Goal: Task Accomplishment & Management: Manage account settings

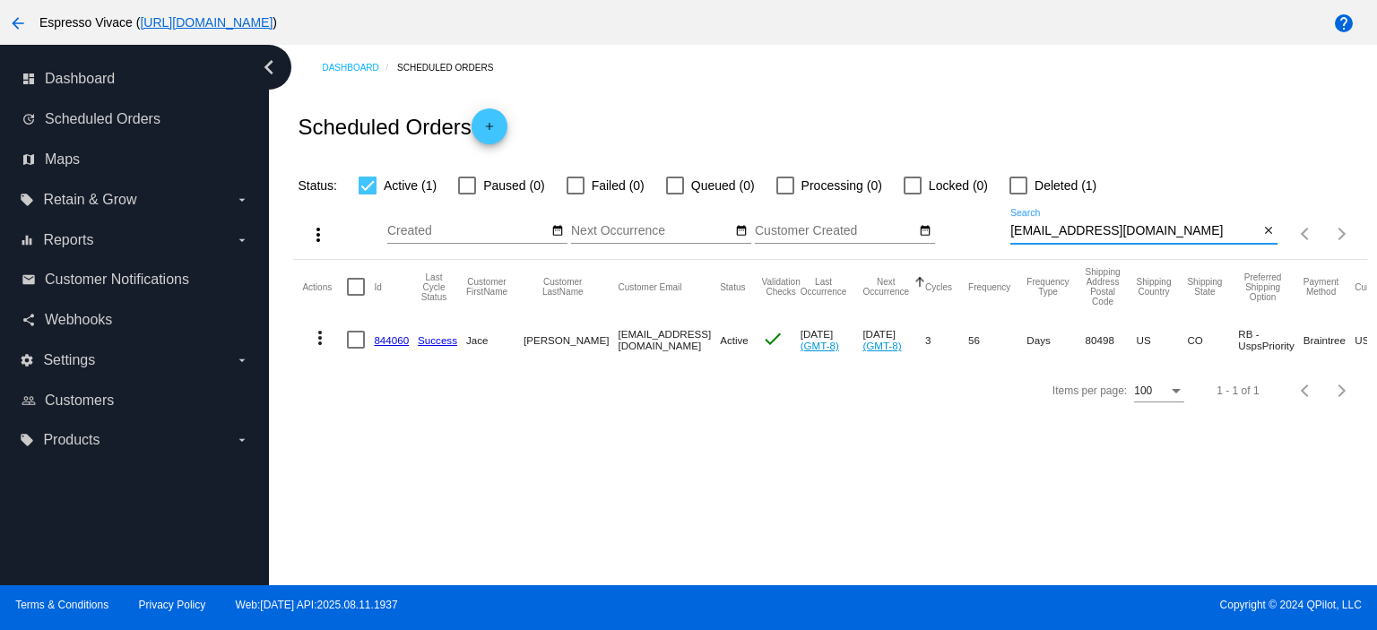
drag, startPoint x: 1139, startPoint y: 231, endPoint x: 968, endPoint y: 227, distance: 171.3
click at [968, 227] on div "more_vert Aug Jan Feb Mar [DATE]" at bounding box center [829, 228] width 1073 height 64
paste input "jmnoel8"
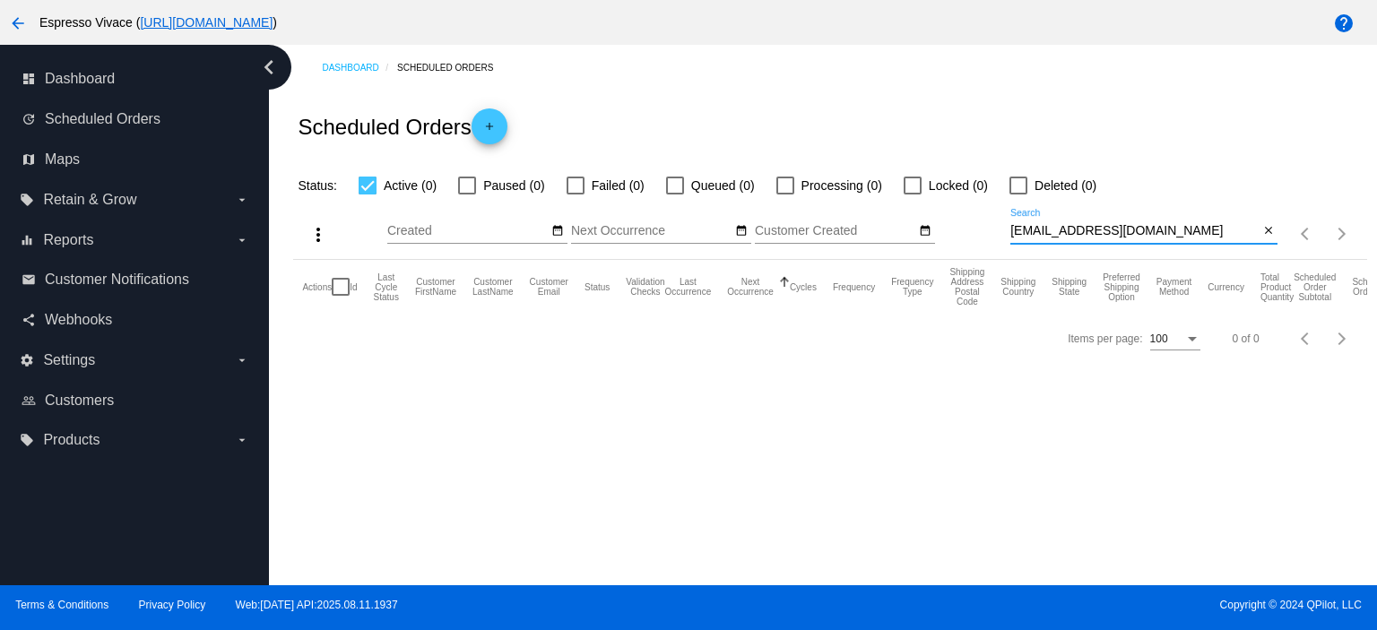
type input "[EMAIL_ADDRESS][DOMAIN_NAME]"
click at [479, 188] on label "Paused (0)" at bounding box center [501, 186] width 86 height 22
click at [467, 195] on input "Paused (0)" at bounding box center [466, 195] width 1 height 1
checkbox input "true"
click at [1021, 189] on div at bounding box center [1019, 186] width 18 height 18
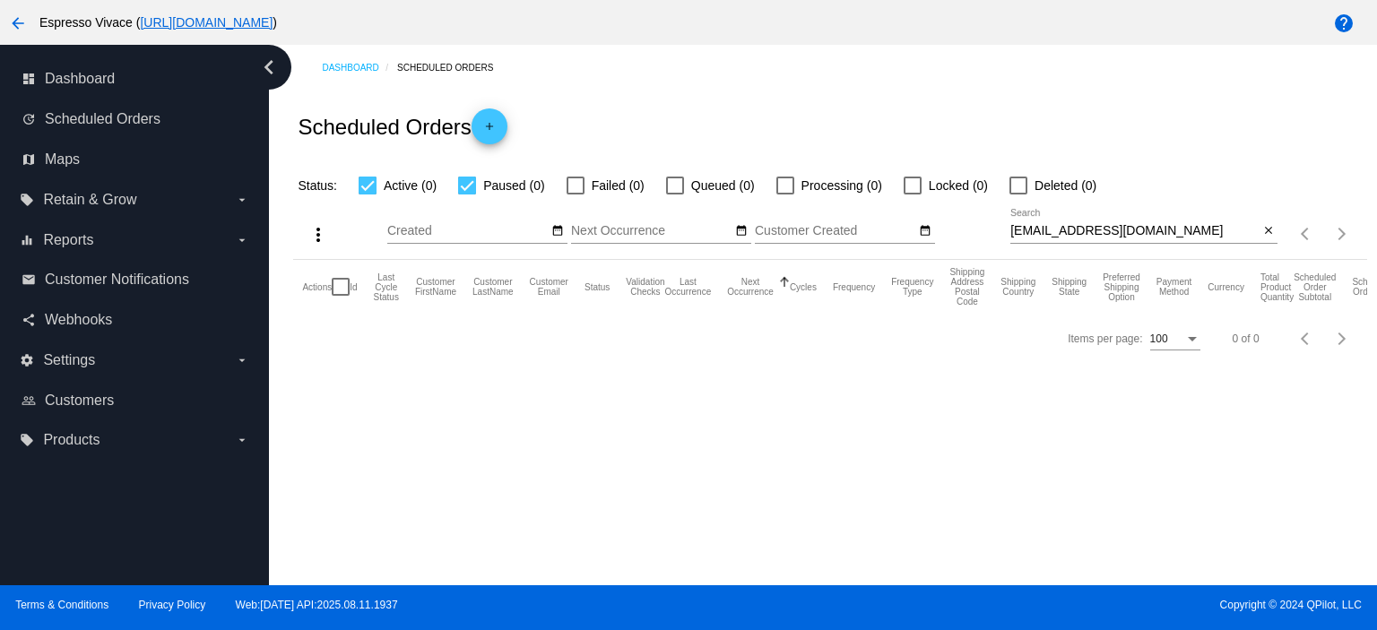
click at [1019, 195] on input "Deleted (0)" at bounding box center [1018, 195] width 1 height 1
checkbox input "true"
drag, startPoint x: 1181, startPoint y: 236, endPoint x: 829, endPoint y: 201, distance: 354.1
click at [829, 201] on div "more_vert Aug Jan Feb Mar [DATE]" at bounding box center [829, 228] width 1073 height 64
paste input "[EMAIL_ADDRESS][PERSON_NAME][DOMAIN_NAME]"
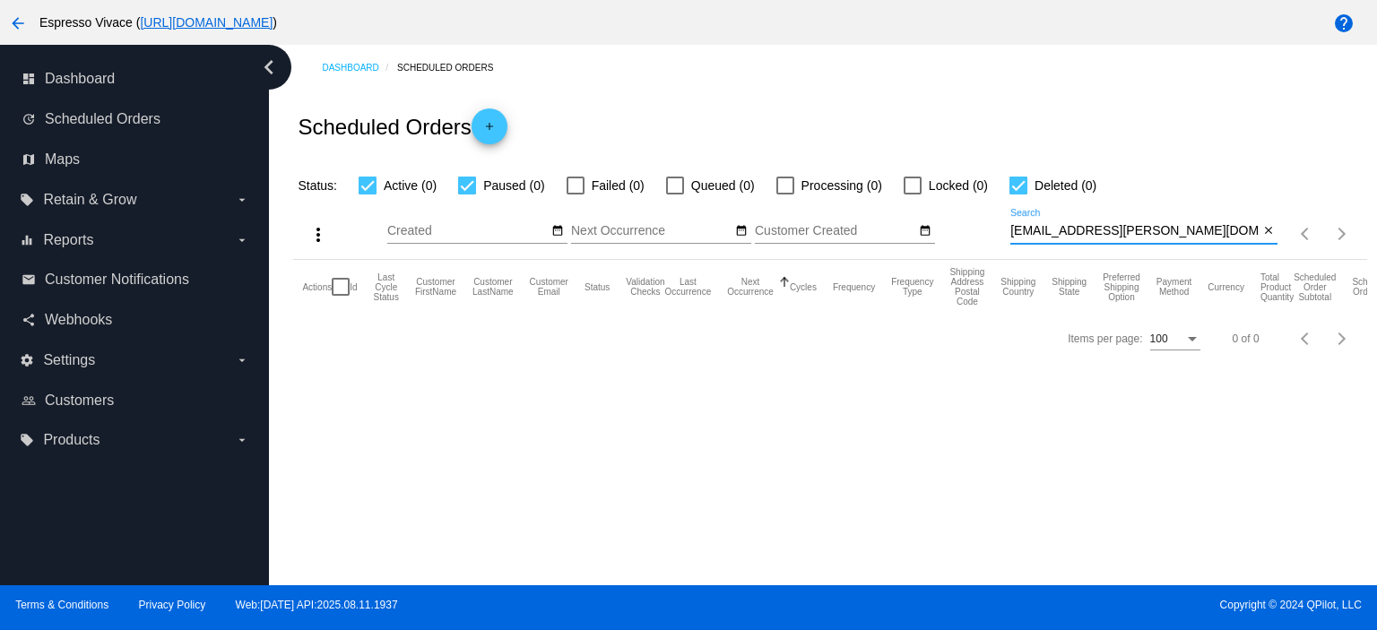
drag, startPoint x: 1166, startPoint y: 238, endPoint x: 836, endPoint y: 205, distance: 331.6
click at [834, 205] on div "more_vert Aug Jan Feb Mar [DATE]" at bounding box center [829, 228] width 1073 height 64
paste input "[PERSON_NAME][EMAIL_ADDRESS][PERSON_NAME][DOMAIN_NAME]"
drag, startPoint x: 1151, startPoint y: 227, endPoint x: 998, endPoint y: 224, distance: 152.5
click at [998, 224] on div "more_vert Aug Jan Feb Mar [DATE]" at bounding box center [829, 228] width 1073 height 64
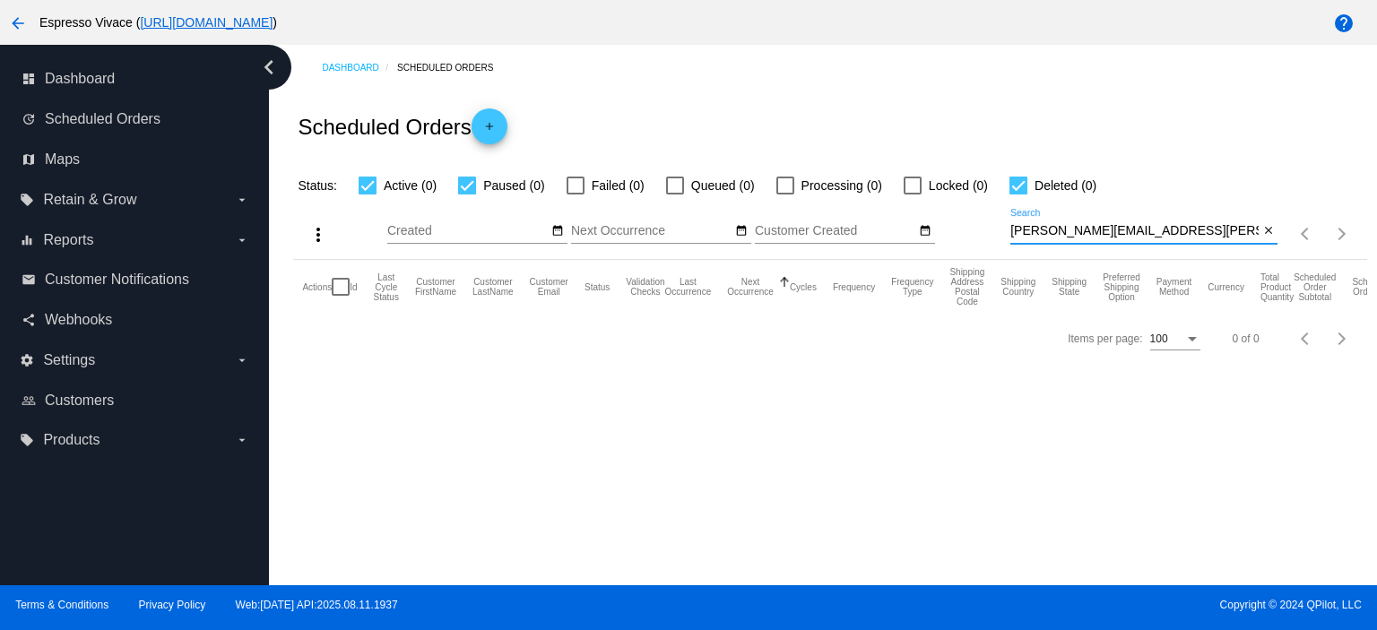
paste input "jonahdrosenthal"
drag, startPoint x: 1199, startPoint y: 232, endPoint x: 933, endPoint y: 228, distance: 266.4
click at [933, 228] on div "more_vert Aug Jan Feb Mar [DATE]" at bounding box center [829, 228] width 1073 height 64
paste input "effreyjamesrice"
drag, startPoint x: 1175, startPoint y: 226, endPoint x: 905, endPoint y: 214, distance: 270.2
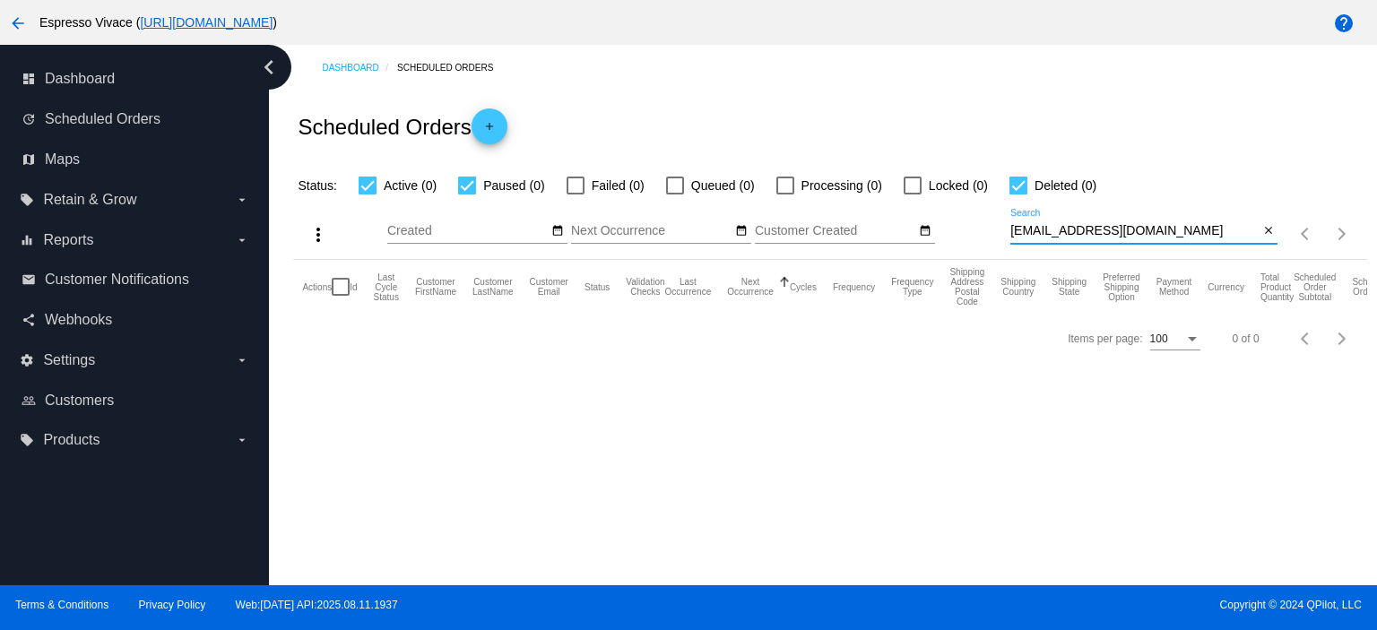
click at [905, 214] on div "more_vert Aug Jan Feb Mar [DATE]" at bounding box center [829, 228] width 1073 height 64
paste input "oisheekey"
drag, startPoint x: 1162, startPoint y: 234, endPoint x: 1016, endPoint y: 227, distance: 146.3
click at [1026, 226] on input "[EMAIL_ADDRESS][DOMAIN_NAME]" at bounding box center [1135, 231] width 248 height 14
paste input "ponka087"
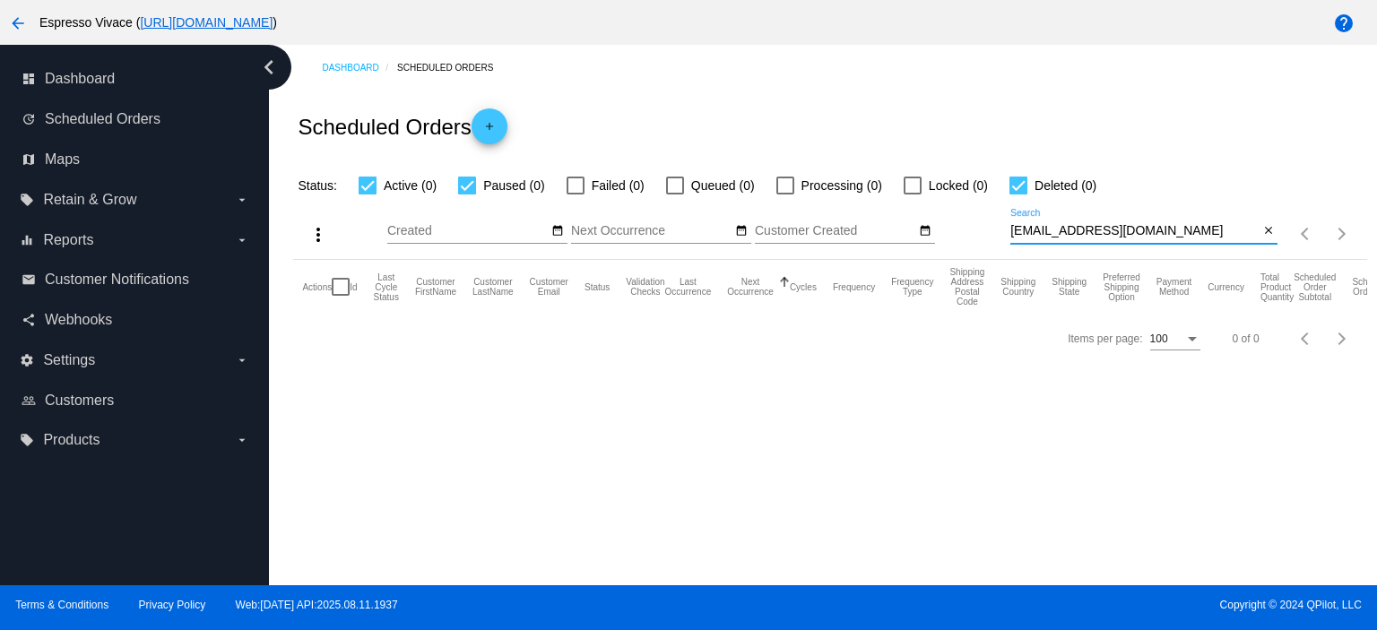
drag, startPoint x: 1139, startPoint y: 232, endPoint x: 968, endPoint y: 232, distance: 171.3
click at [968, 232] on div "more_vert Aug Jan Feb Mar [DATE]" at bounding box center [829, 228] width 1073 height 64
paste input "[EMAIL_ADDRESS][DOMAIN_NAME]"
drag, startPoint x: 1155, startPoint y: 230, endPoint x: 901, endPoint y: 219, distance: 254.0
click at [901, 219] on div "more_vert Aug Jan Feb Mar [DATE]" at bounding box center [829, 228] width 1073 height 64
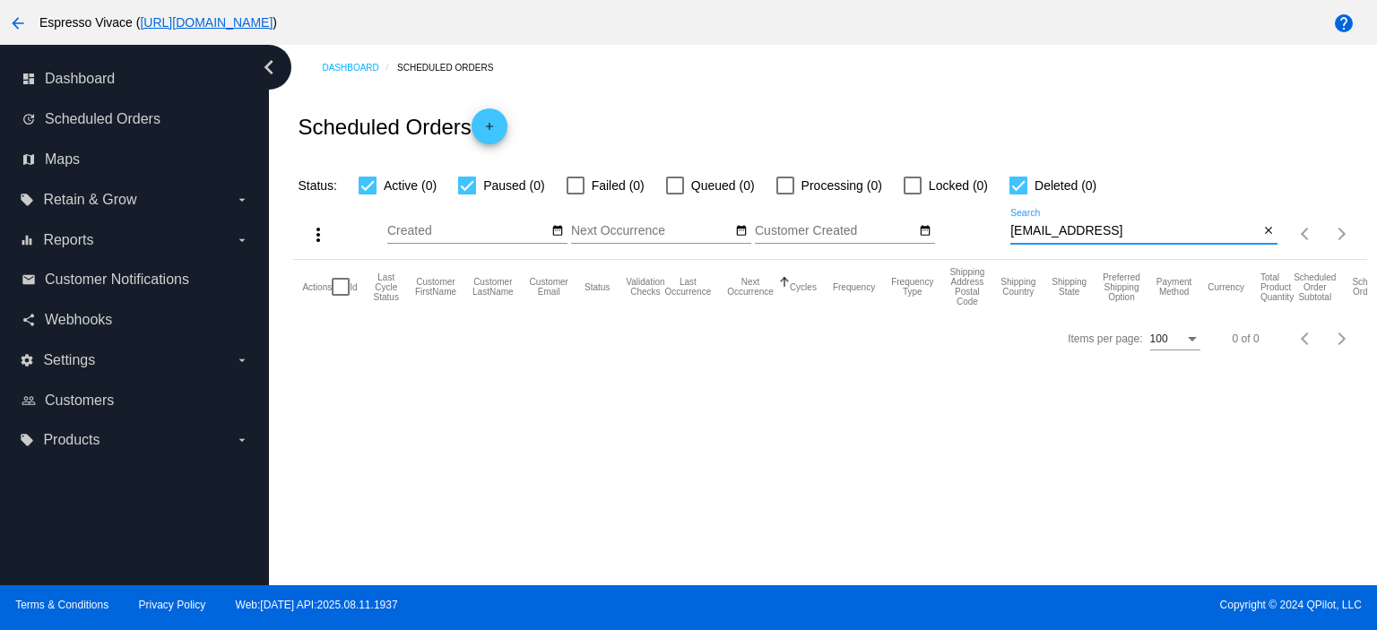
paste input
drag, startPoint x: 1175, startPoint y: 232, endPoint x: 890, endPoint y: 222, distance: 285.3
click at [890, 222] on div "more_vert Aug Jan Feb Mar [DATE]" at bounding box center [829, 228] width 1073 height 64
paste input "camileonard@hot"
drag, startPoint x: 943, startPoint y: 226, endPoint x: 905, endPoint y: 226, distance: 38.6
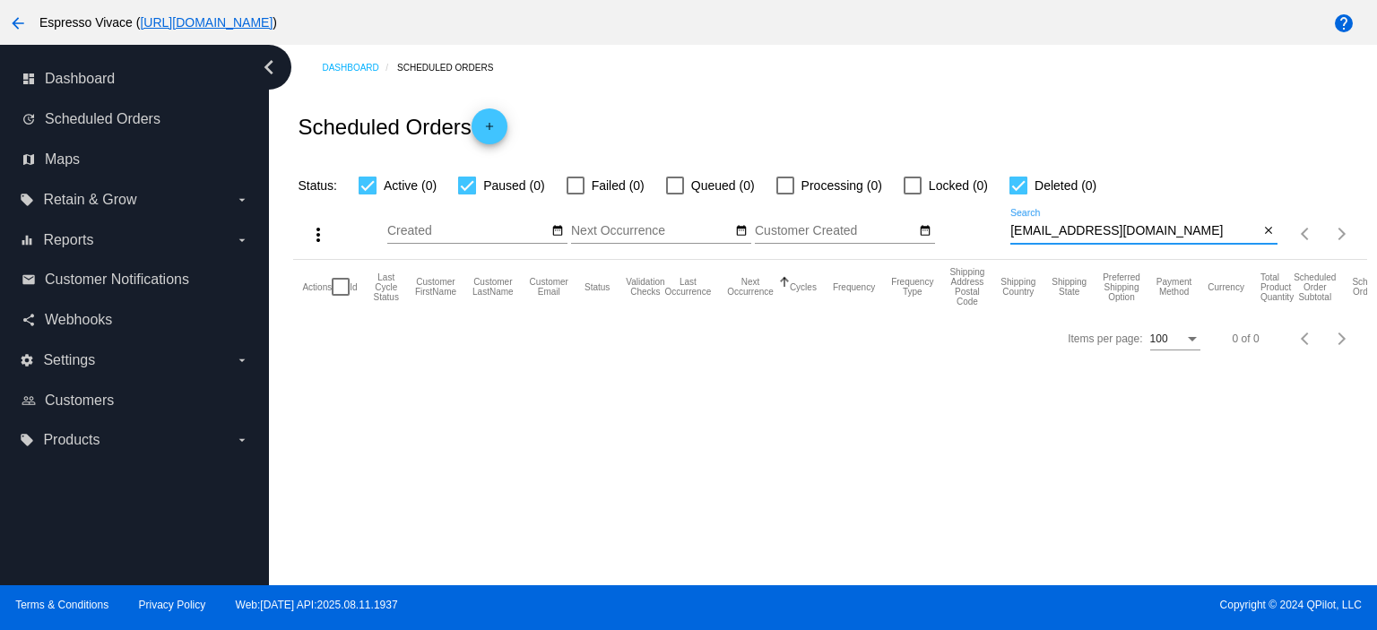
click at [905, 226] on div "more_vert Aug Jan Feb Mar [DATE]" at bounding box center [829, 228] width 1073 height 64
paste input "[PERSON_NAME]"
drag, startPoint x: 1211, startPoint y: 230, endPoint x: 940, endPoint y: 227, distance: 271.7
click at [944, 229] on div "more_vert Aug Jan Feb Mar [DATE]" at bounding box center [829, 228] width 1073 height 64
paste input "cardanojer"
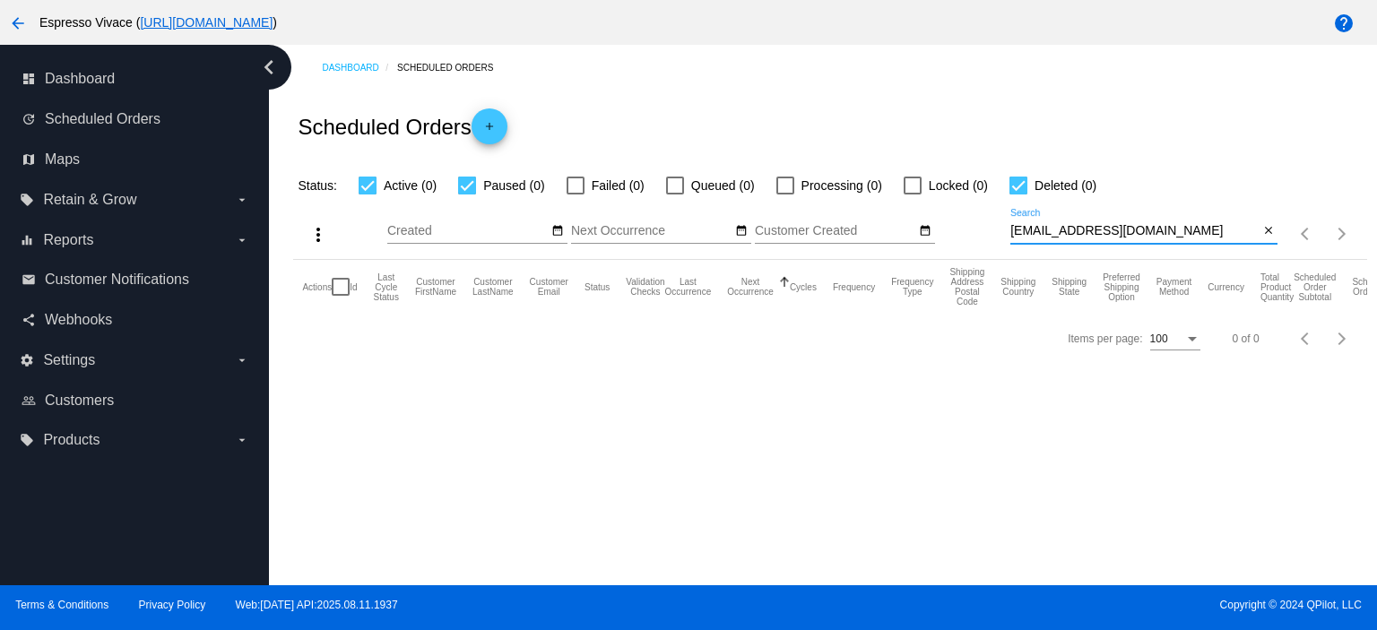
drag, startPoint x: 1157, startPoint y: 227, endPoint x: 980, endPoint y: 201, distance: 178.6
click at [980, 201] on div "more_vert Aug Jan Feb Mar [DATE]" at bounding box center [829, 228] width 1073 height 64
paste input "hubleygeorgia"
drag, startPoint x: 1184, startPoint y: 223, endPoint x: 942, endPoint y: 206, distance: 241.8
click at [922, 204] on div "more_vert Aug Jan Feb Mar [DATE]" at bounding box center [829, 228] width 1073 height 64
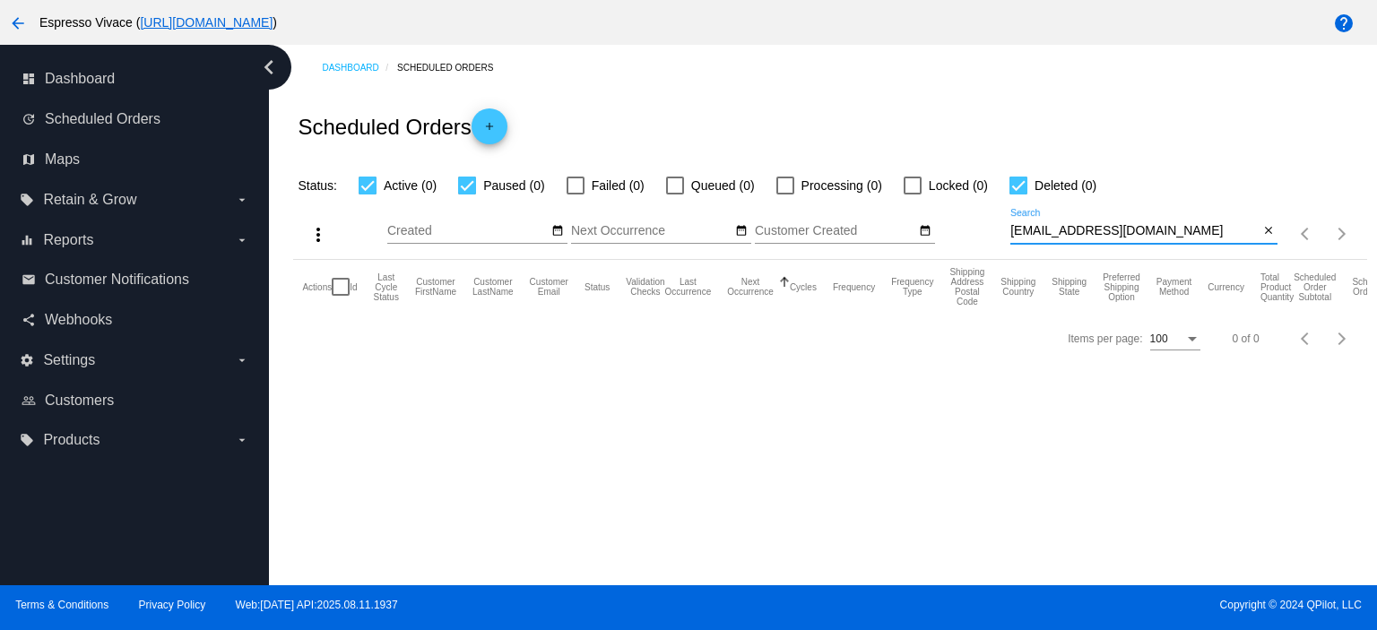
drag, startPoint x: 968, startPoint y: 217, endPoint x: 936, endPoint y: 211, distance: 32.0
click at [931, 211] on div "more_vert Aug Jan Feb Mar [DATE]" at bounding box center [829, 228] width 1073 height 64
paste input "armstrongd89"
drag, startPoint x: 1179, startPoint y: 225, endPoint x: 916, endPoint y: 189, distance: 266.1
click at [916, 189] on app-dashboard-scheduled-orders "Scheduled Orders add Status: Active (0) Paused (0) Failed (0) Queued (0) Proces…" at bounding box center [829, 228] width 1073 height 274
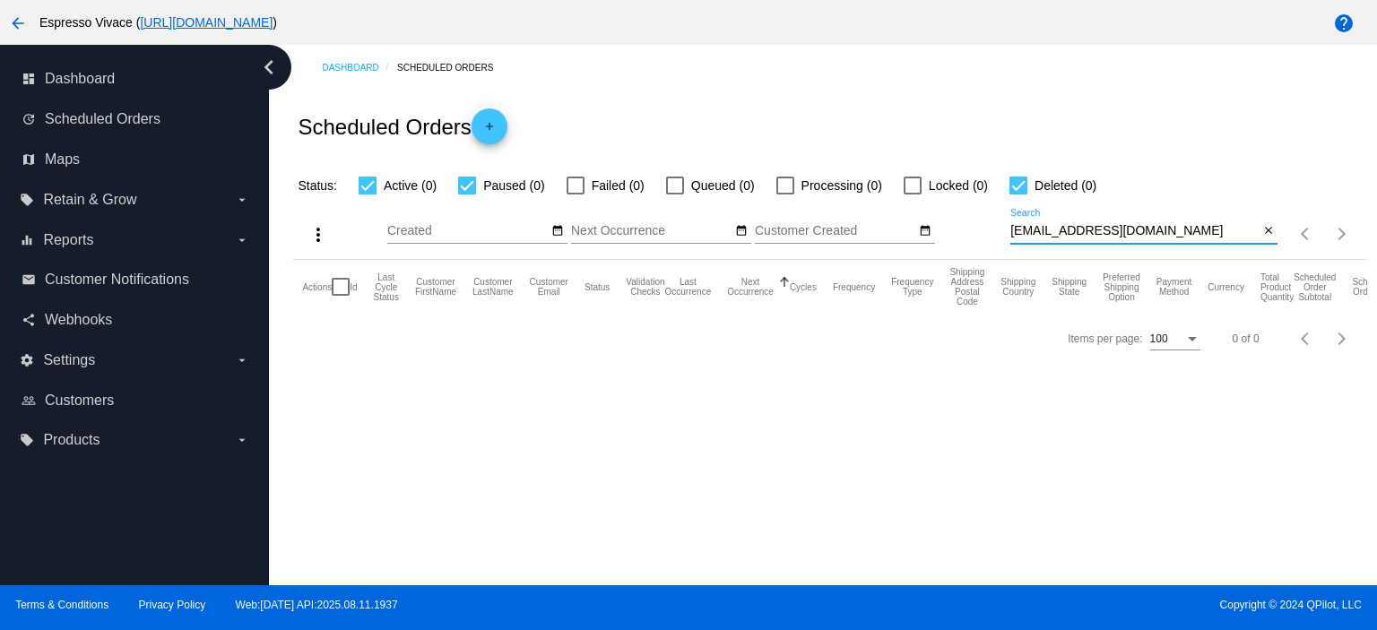
paste input "miikeulfeng"
drag, startPoint x: 1142, startPoint y: 231, endPoint x: 929, endPoint y: 231, distance: 213.4
click at [929, 231] on div "more_vert Aug Jan Feb Mar [DATE]" at bounding box center [829, 228] width 1073 height 64
paste input "[EMAIL_ADDRESS]"
drag, startPoint x: 1153, startPoint y: 228, endPoint x: 881, endPoint y: 234, distance: 272.7
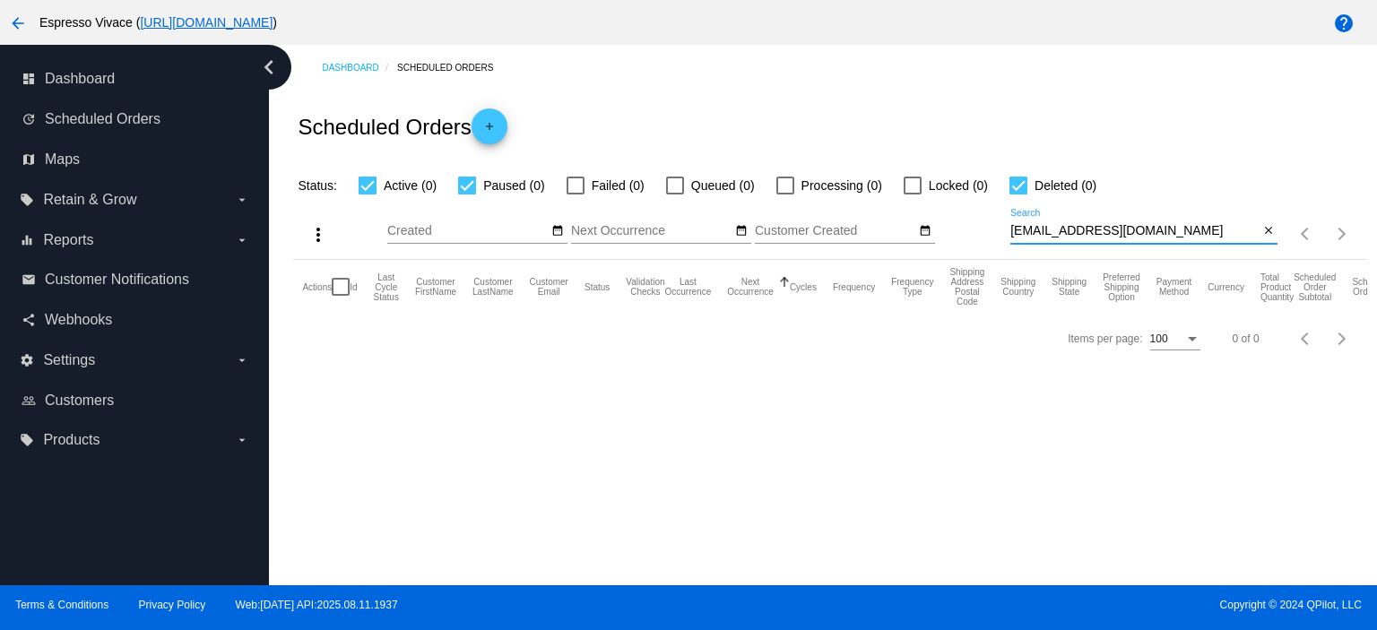
click at [881, 234] on div "more_vert Aug Jan Feb Mar [DATE]" at bounding box center [829, 228] width 1073 height 64
paste input "[EMAIL_ADDRESS][DOMAIN_NAME]"
click at [1080, 225] on input "[EMAIL_ADDRESS][DOMAIN_NAME]" at bounding box center [1135, 231] width 248 height 14
click at [1080, 226] on input "[EMAIL_ADDRESS][DOMAIN_NAME]" at bounding box center [1135, 231] width 248 height 14
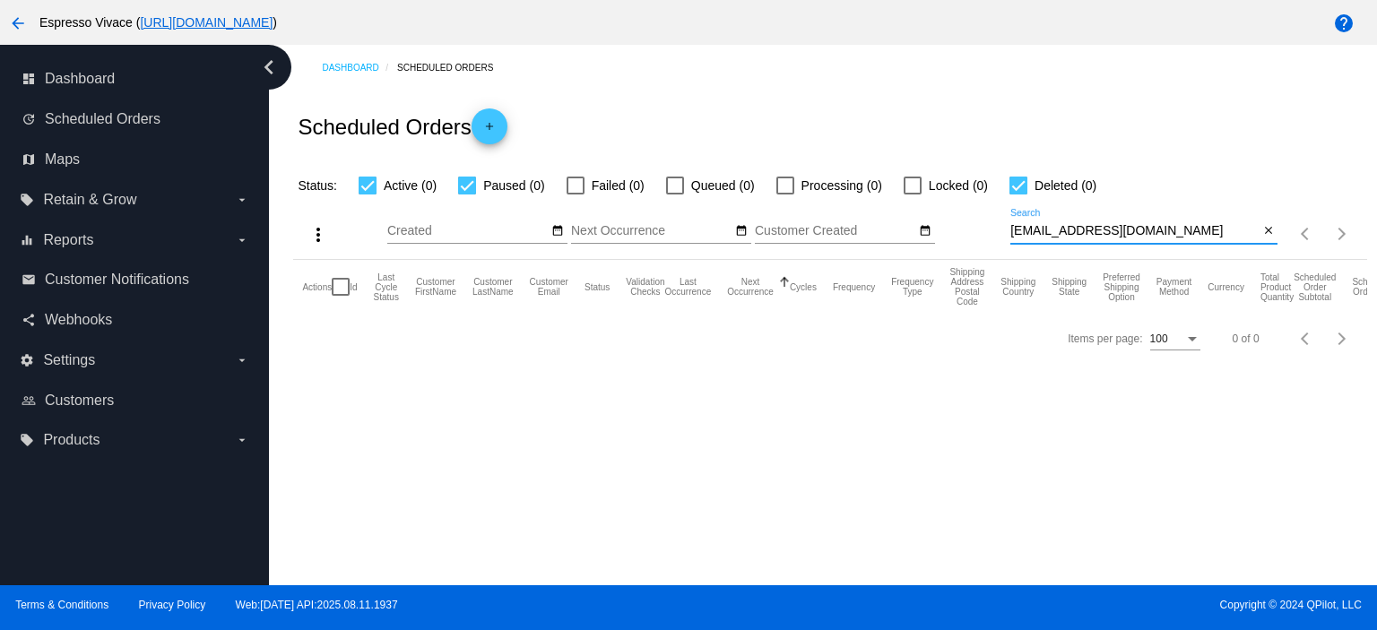
paste input "[PERSON_NAME][EMAIL_ADDRESS][PERSON_NAME][DOMAIN_NAME][DOMAIN_NAME]"
click at [1246, 229] on input "[PERSON_NAME][EMAIL_ADDRESS][PERSON_NAME][DOMAIN_NAME][DOMAIN_NAME]" at bounding box center [1135, 231] width 248 height 14
click at [1246, 228] on input "[PERSON_NAME][EMAIL_ADDRESS][PERSON_NAME][DOMAIN_NAME][DOMAIN_NAME]" at bounding box center [1135, 231] width 248 height 14
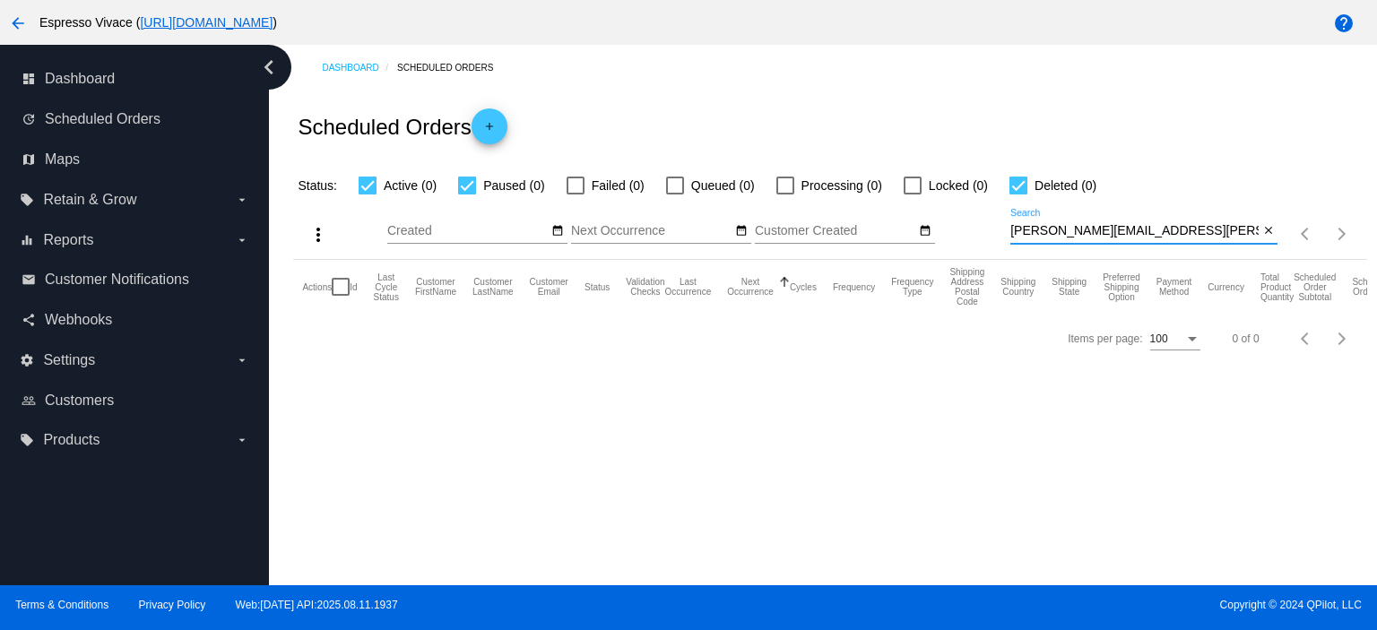
paste input "[EMAIL_ADDRESS]"
drag, startPoint x: 1152, startPoint y: 227, endPoint x: 943, endPoint y: 208, distance: 209.8
click at [943, 208] on div "more_vert Aug Jan Feb Mar [DATE]" at bounding box center [829, 228] width 1073 height 64
paste input "[EMAIL_ADDRESS]"
drag, startPoint x: 1168, startPoint y: 230, endPoint x: 912, endPoint y: 211, distance: 256.3
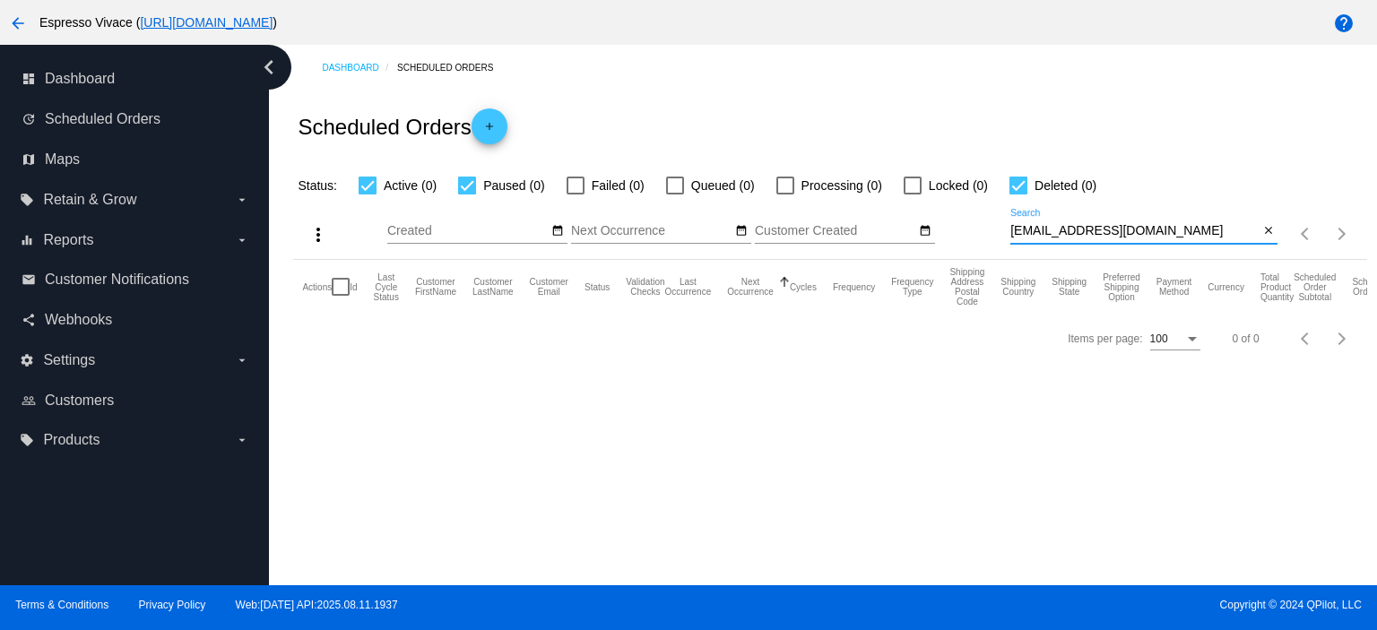
click at [915, 211] on div "more_vert Aug Jan Feb Mar [DATE]" at bounding box center [829, 228] width 1073 height 64
paste input "clukezic"
drag, startPoint x: 1126, startPoint y: 227, endPoint x: 947, endPoint y: 230, distance: 179.4
click at [947, 230] on div "more_vert Aug Jan Feb Mar [DATE]" at bounding box center [829, 228] width 1073 height 64
paste input "hyunah0219"
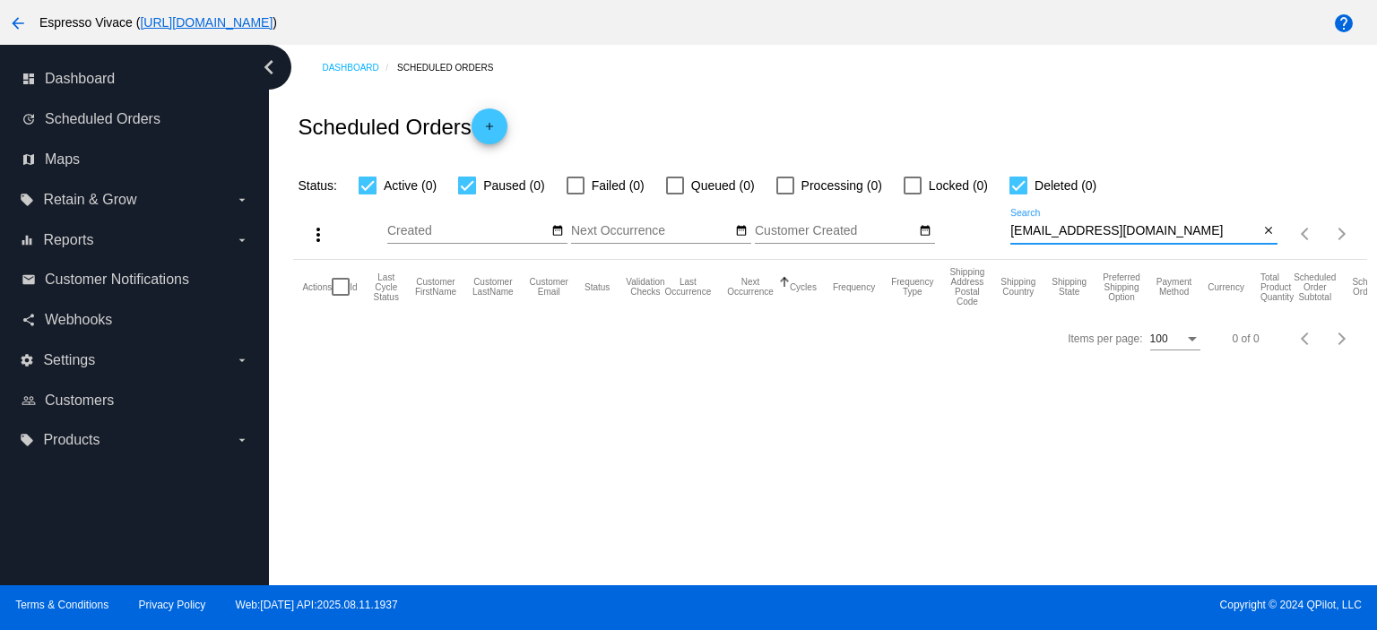
drag, startPoint x: 1160, startPoint y: 236, endPoint x: 947, endPoint y: 237, distance: 213.4
click at [947, 237] on div "more_vert Aug Jan Feb Mar [DATE]" at bounding box center [829, 228] width 1073 height 64
paste input "jzeee1220"
drag, startPoint x: 1092, startPoint y: 227, endPoint x: 1006, endPoint y: 228, distance: 86.1
click at [1006, 228] on div "more_vert Aug Jan Feb Mar [DATE]" at bounding box center [829, 228] width 1073 height 64
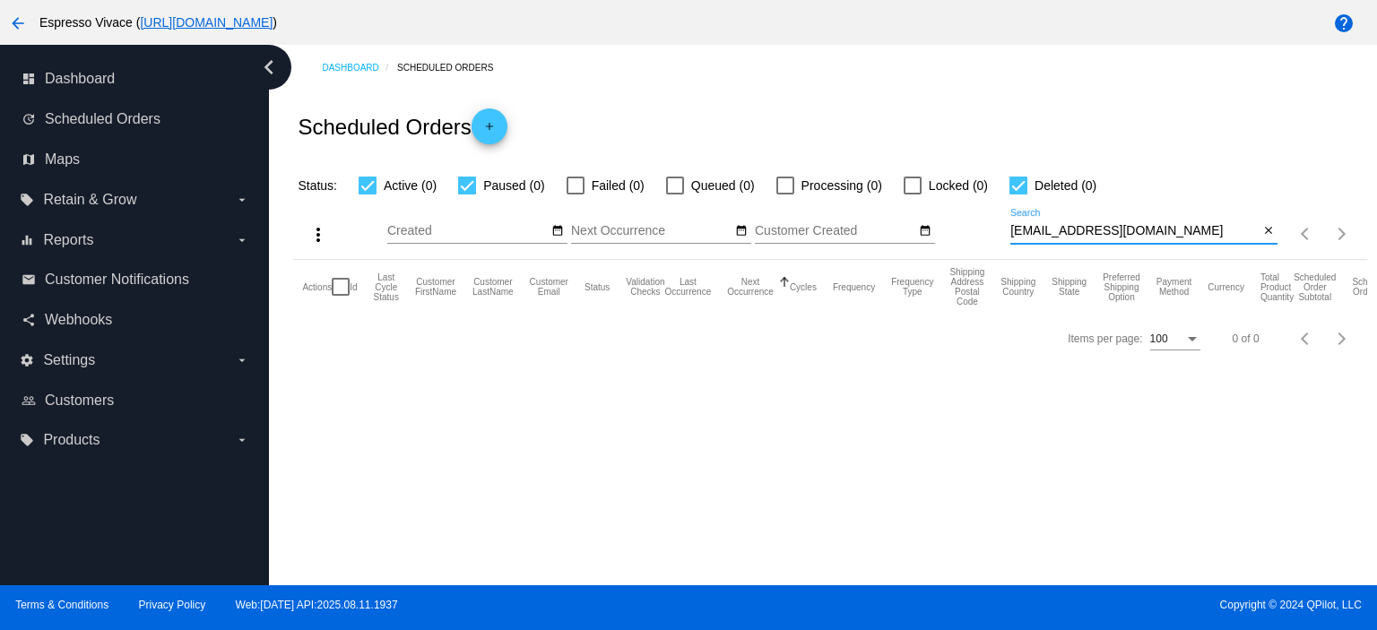
paste input "stanleyonuegbu"
drag, startPoint x: 1226, startPoint y: 232, endPoint x: 854, endPoint y: 223, distance: 372.3
click at [855, 223] on div "more_vert Aug Jan Feb Mar [DATE]" at bounding box center [829, 228] width 1073 height 64
paste input "[EMAIL_ADDRESS][DOMAIN_NAME]"
drag, startPoint x: 1121, startPoint y: 225, endPoint x: 959, endPoint y: 196, distance: 164.8
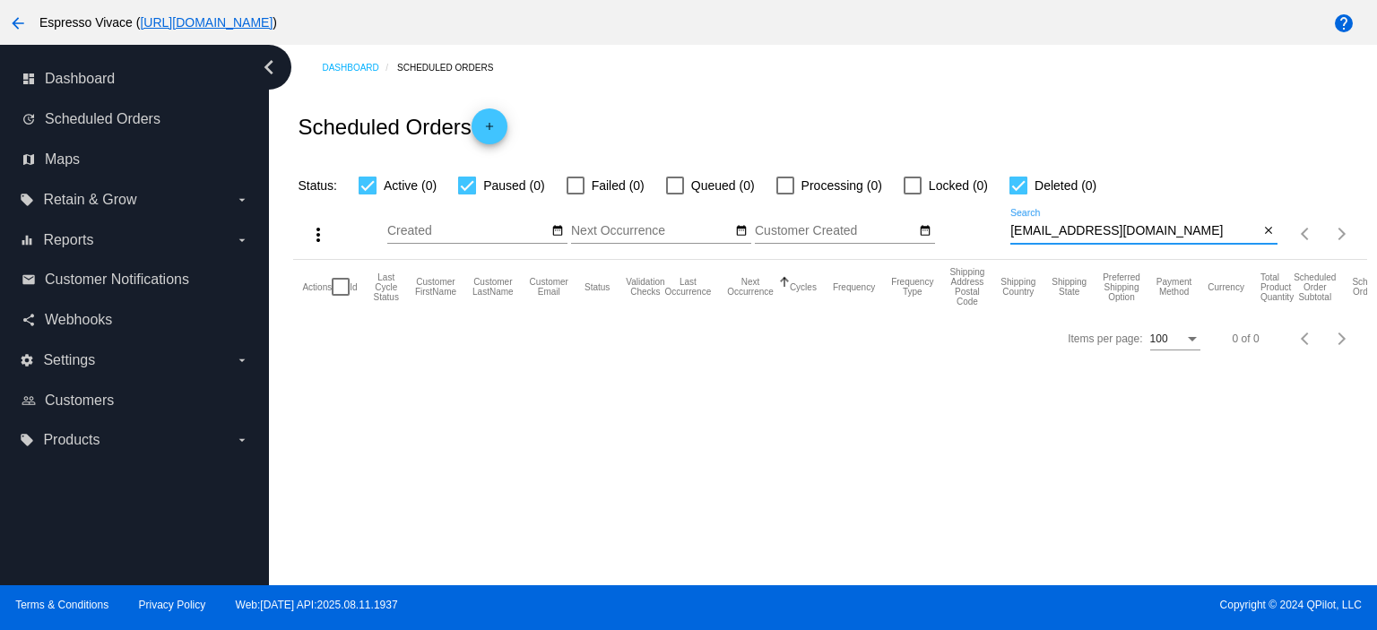
click at [959, 196] on div "more_vert Aug Jan Feb Mar [DATE]" at bounding box center [829, 228] width 1073 height 64
paste input "[EMAIL_ADDRESS][DOMAIN_NAME]"
drag, startPoint x: 1179, startPoint y: 232, endPoint x: 861, endPoint y: 186, distance: 321.7
click at [862, 186] on app-dashboard-scheduled-orders "Scheduled Orders add Status: Active (0) Paused (0) Failed (0) Queued (0) Proces…" at bounding box center [829, 228] width 1073 height 274
paste input "alohabrownie"
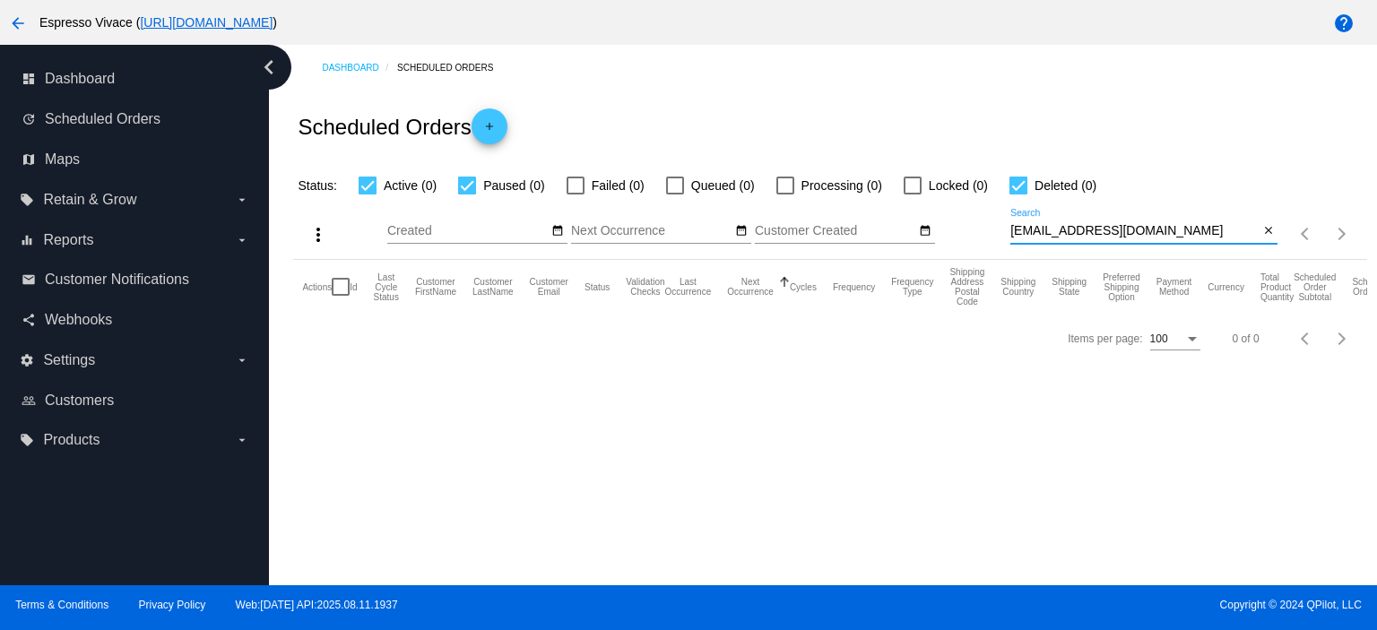
drag, startPoint x: 1162, startPoint y: 229, endPoint x: 901, endPoint y: 218, distance: 261.2
click at [901, 218] on div "more_vert Aug Jan Feb Mar [DATE]" at bounding box center [829, 228] width 1073 height 64
paste input "maggiekaty@ao"
drag, startPoint x: 1156, startPoint y: 235, endPoint x: 933, endPoint y: 227, distance: 223.4
click at [933, 227] on div "more_vert Aug Jan Feb Mar [DATE]" at bounding box center [829, 228] width 1073 height 64
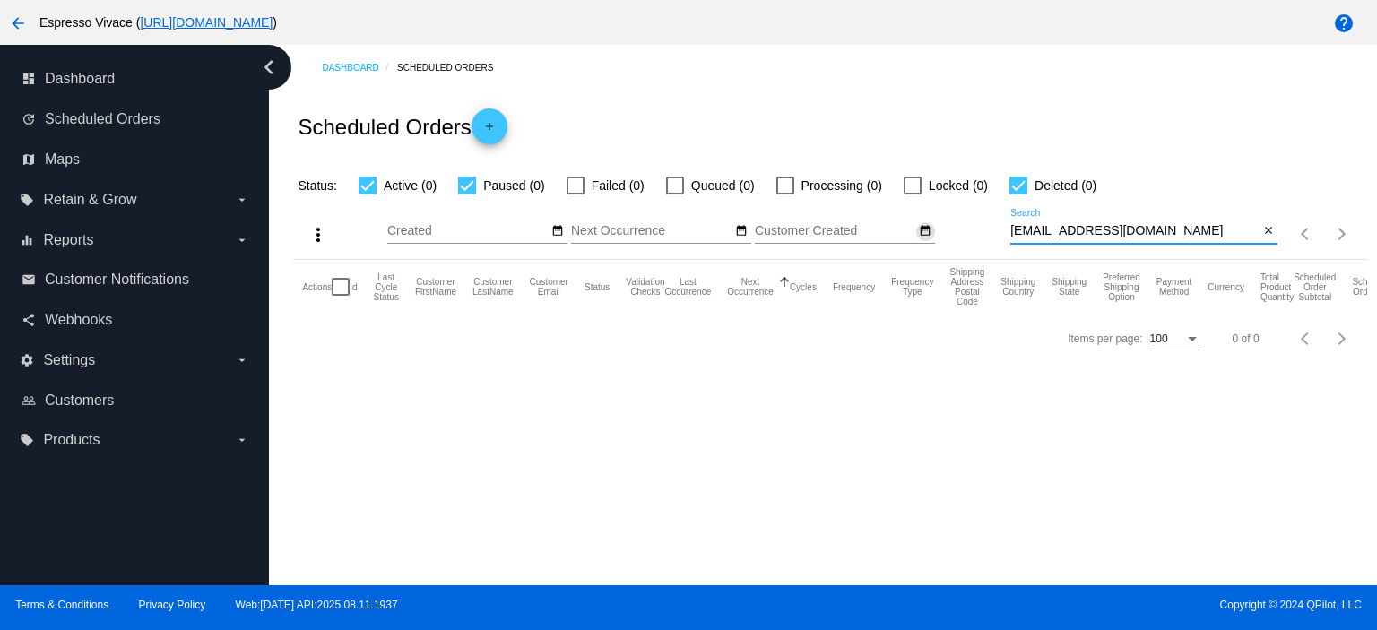
paste input "[EMAIL_ADDRESS]"
drag, startPoint x: 1194, startPoint y: 238, endPoint x: 897, endPoint y: 220, distance: 298.3
click at [895, 220] on div "more_vert Aug Jan Feb Mar [DATE]" at bounding box center [829, 228] width 1073 height 64
paste input "[EMAIL_ADDRESS]"
drag, startPoint x: 1130, startPoint y: 237, endPoint x: 922, endPoint y: 227, distance: 208.3
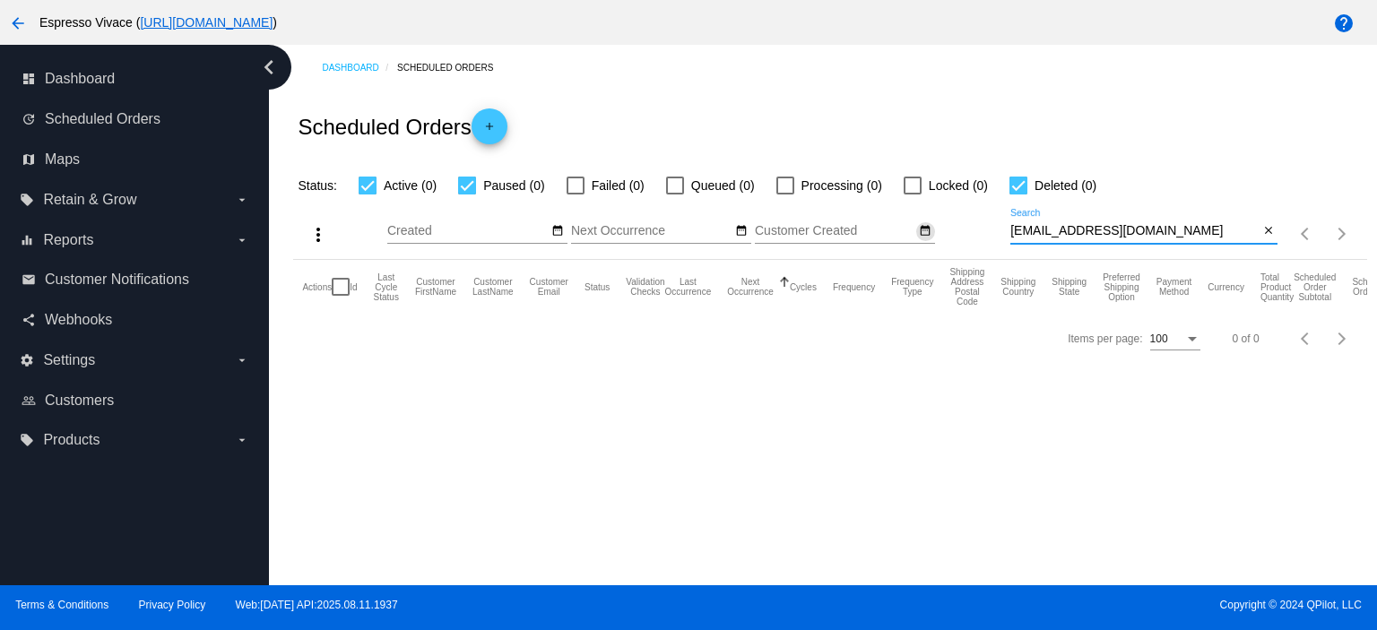
click at [922, 227] on div "more_vert Aug Jan Feb Mar [DATE]" at bounding box center [829, 228] width 1073 height 64
paste input "[EMAIL_ADDRESS]"
drag, startPoint x: 1187, startPoint y: 234, endPoint x: 892, endPoint y: 221, distance: 295.3
click at [892, 221] on div "more_vert Aug Jan Feb Mar [DATE]" at bounding box center [829, 228] width 1073 height 64
paste input "mandywilson716"
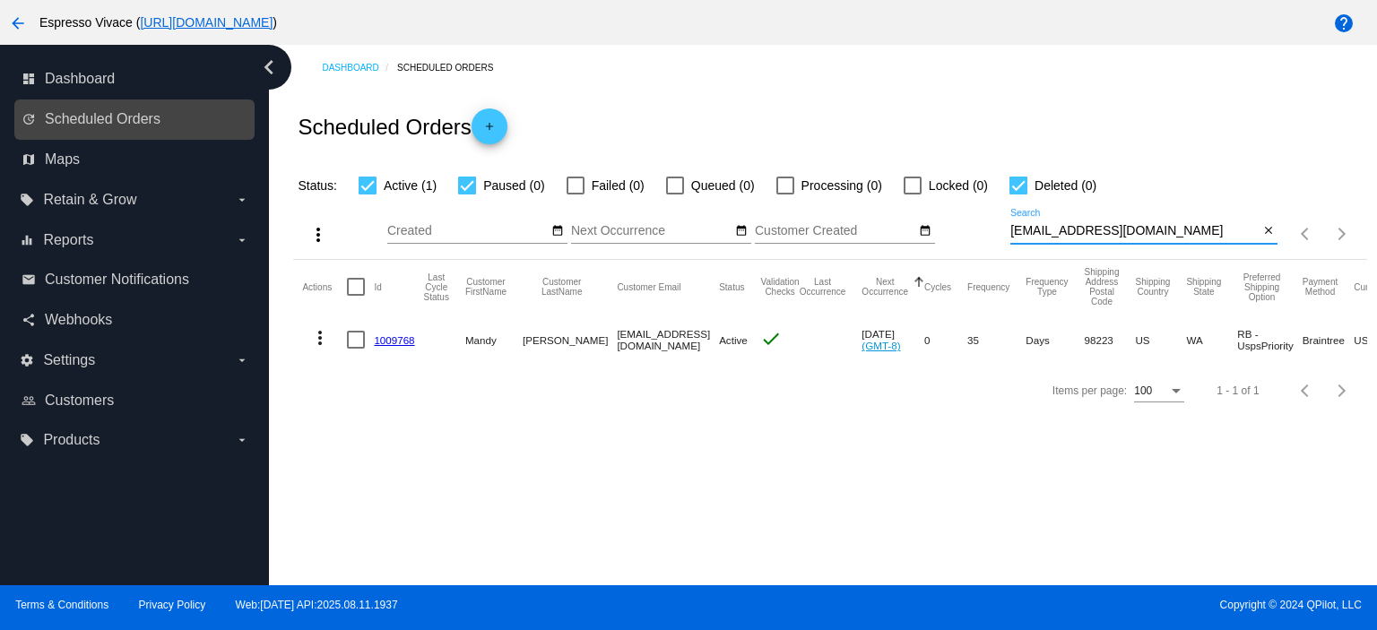
type input "[EMAIL_ADDRESS][DOMAIN_NAME]"
